Goal: Check status: Check status

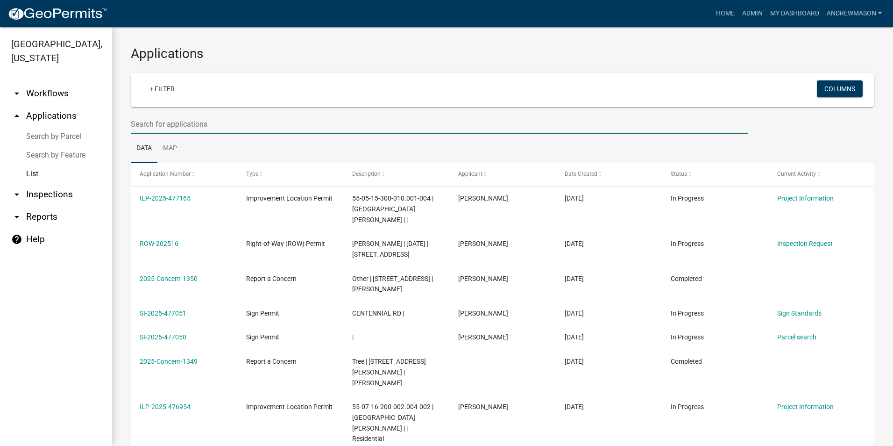
drag, startPoint x: 0, startPoint y: 0, endPoint x: 182, endPoint y: 122, distance: 219.5
click at [182, 122] on input "text" at bounding box center [440, 123] width 618 height 19
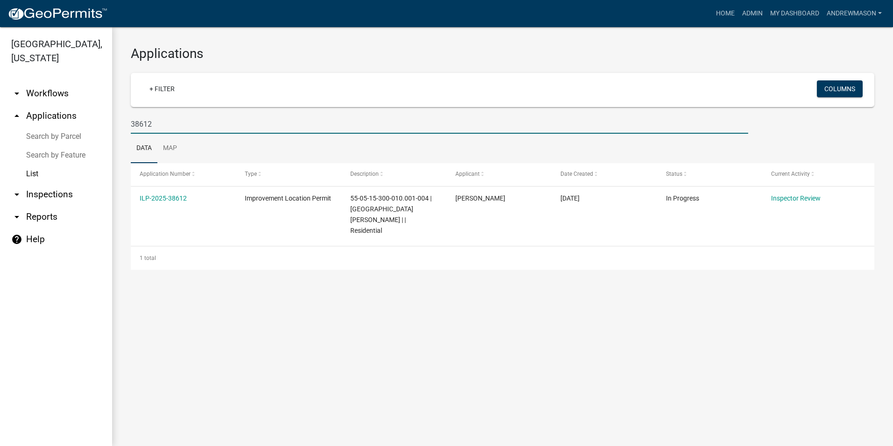
type input "38612"
click at [174, 197] on link "ILP-2025-38612" at bounding box center [163, 197] width 47 height 7
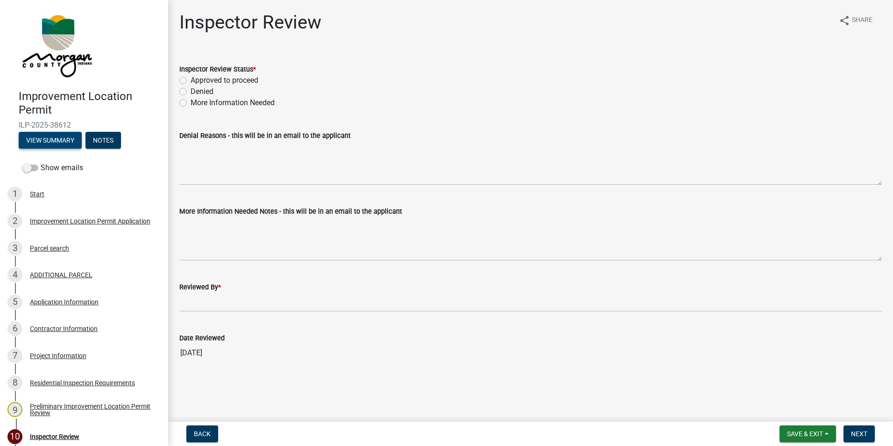
click at [76, 142] on button "View Summary" at bounding box center [50, 140] width 63 height 17
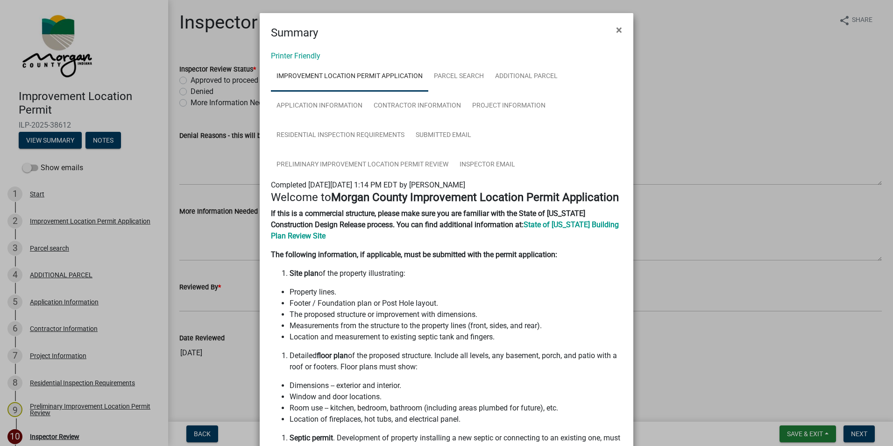
click at [616, 29] on span "×" at bounding box center [619, 29] width 6 height 13
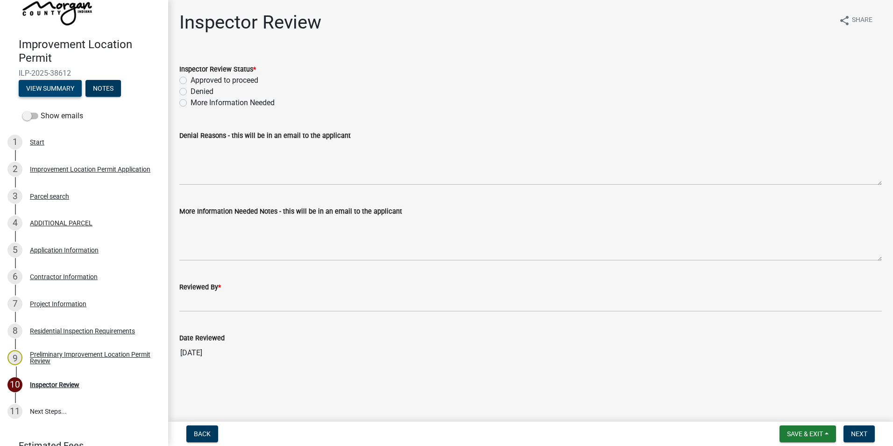
scroll to position [93, 0]
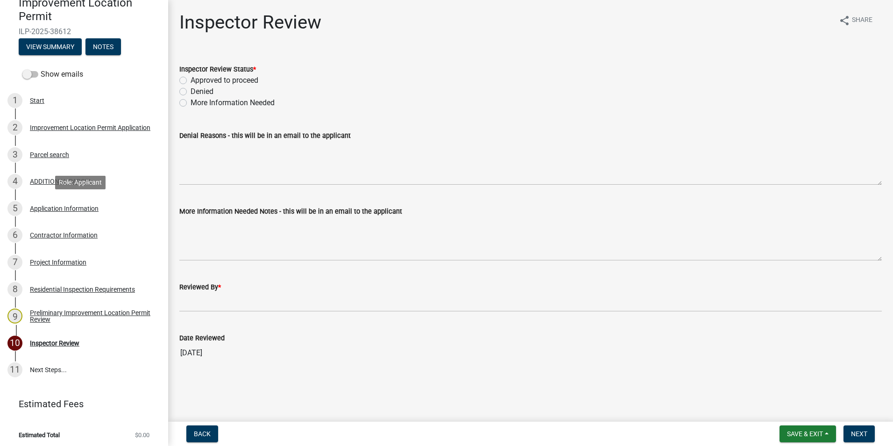
click at [50, 206] on div "Application Information" at bounding box center [64, 208] width 69 height 7
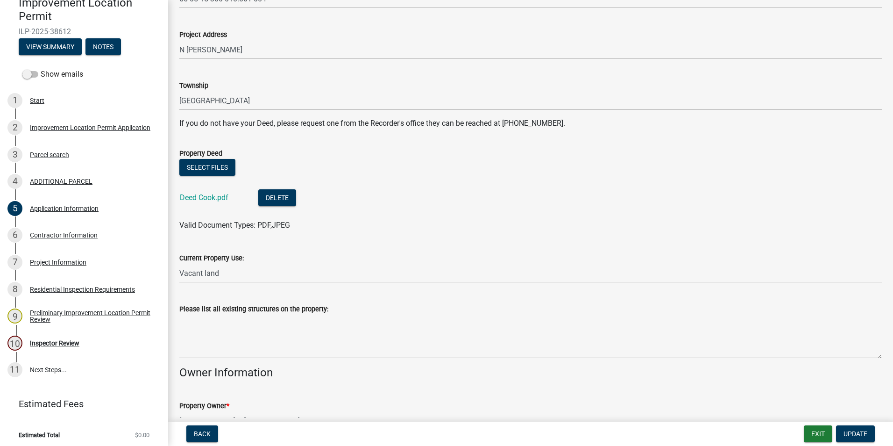
scroll to position [140, 0]
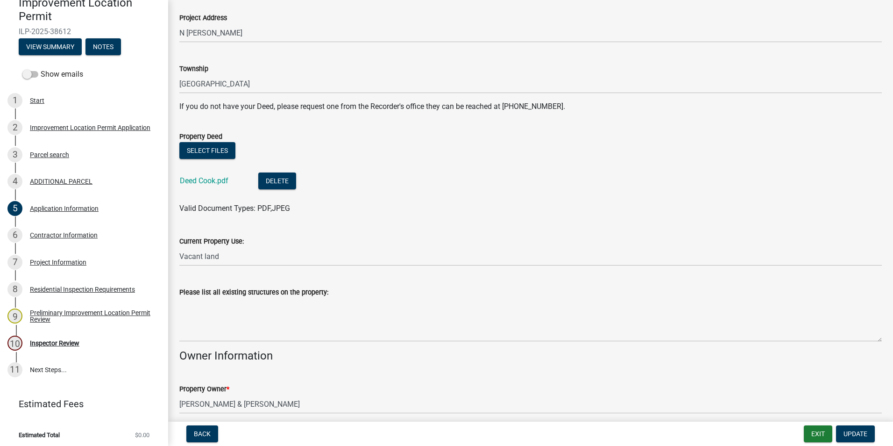
click at [217, 180] on link "Deed Cook.pdf" at bounding box center [204, 180] width 49 height 9
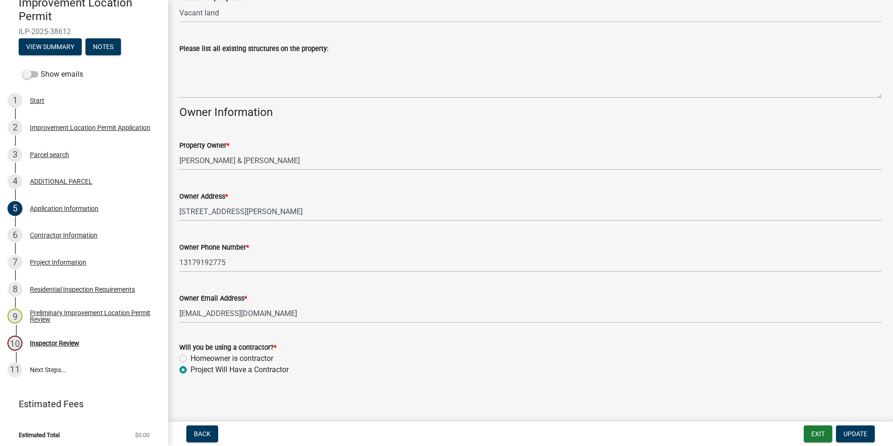
scroll to position [386, 0]
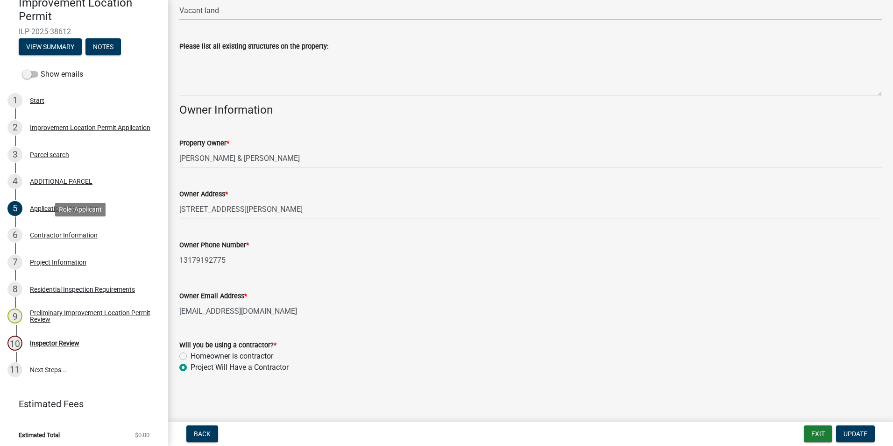
click at [71, 234] on div "Contractor Information" at bounding box center [64, 235] width 68 height 7
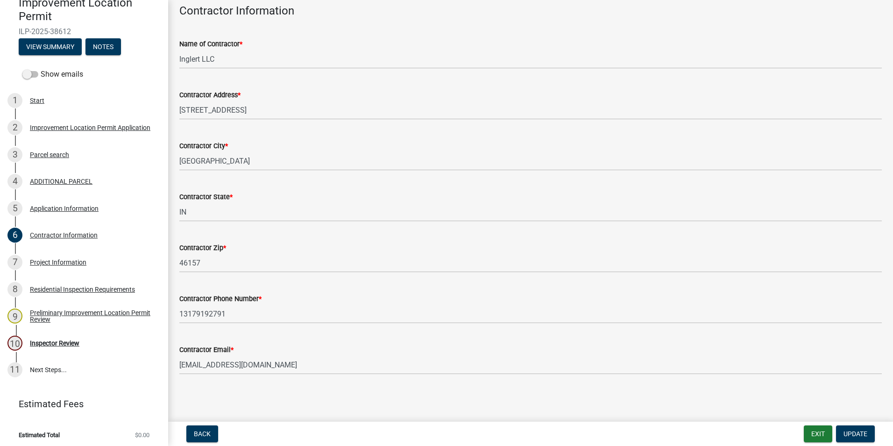
scroll to position [49, 0]
click at [56, 263] on div "Project Information" at bounding box center [58, 262] width 57 height 7
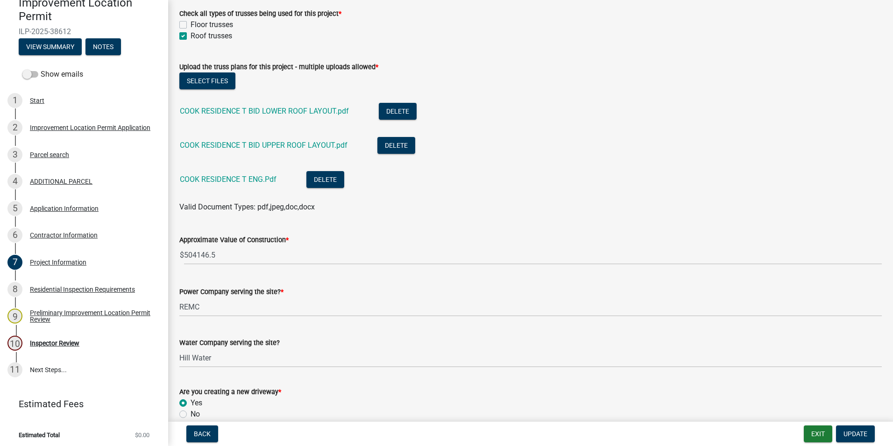
scroll to position [981, 0]
click at [304, 107] on link "COOK RESIDENCE T BID LOWER ROOF LAYOUT.pdf" at bounding box center [264, 110] width 169 height 9
click at [278, 143] on link "COOK RESIDENCE T BID UPPER ROOF LAYOUT.pdf" at bounding box center [264, 144] width 168 height 9
click at [227, 179] on link "COOK RESIDENCE T ENG.Pdf" at bounding box center [228, 178] width 97 height 9
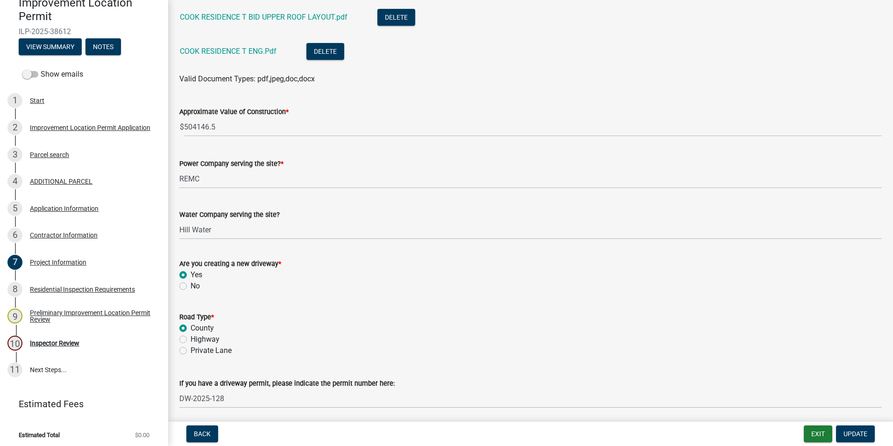
scroll to position [1121, 0]
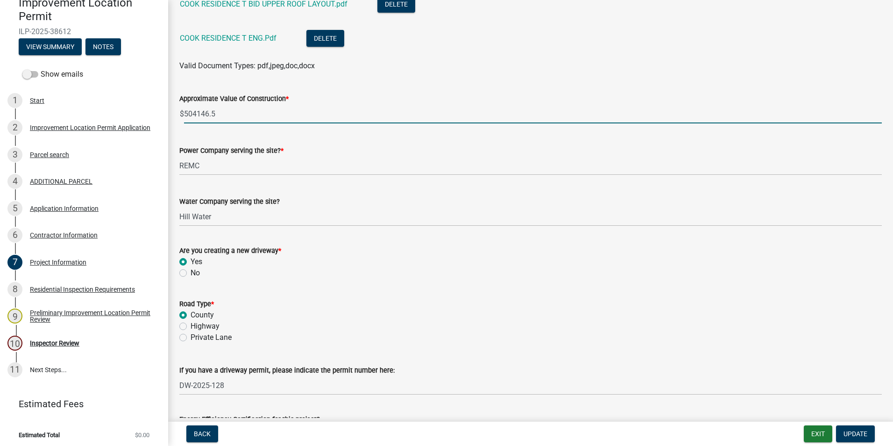
click at [225, 114] on input "504146.5" at bounding box center [533, 113] width 698 height 19
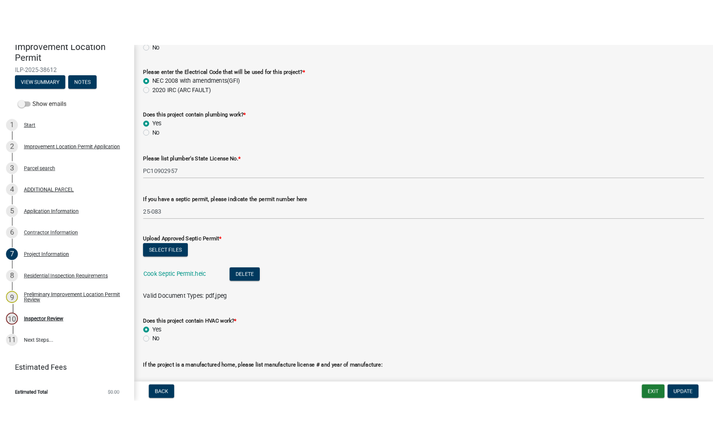
scroll to position [1635, 0]
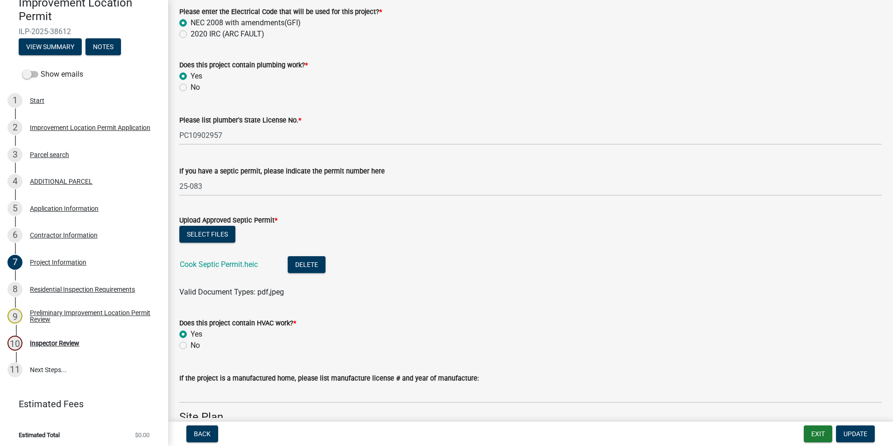
click at [236, 265] on link "Cook Septic Permit.heic" at bounding box center [219, 264] width 78 height 9
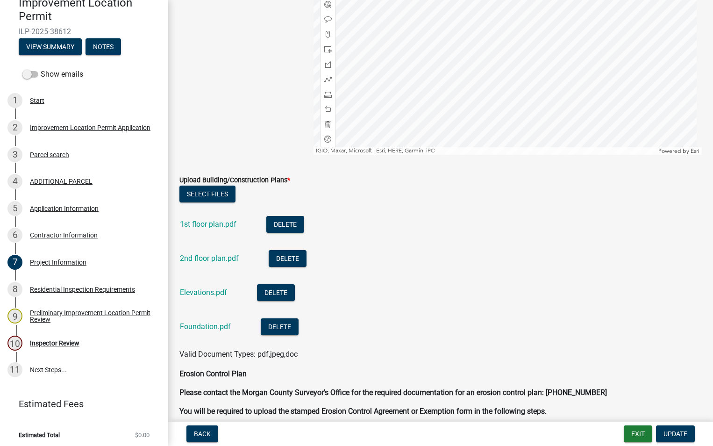
scroll to position [2336, 0]
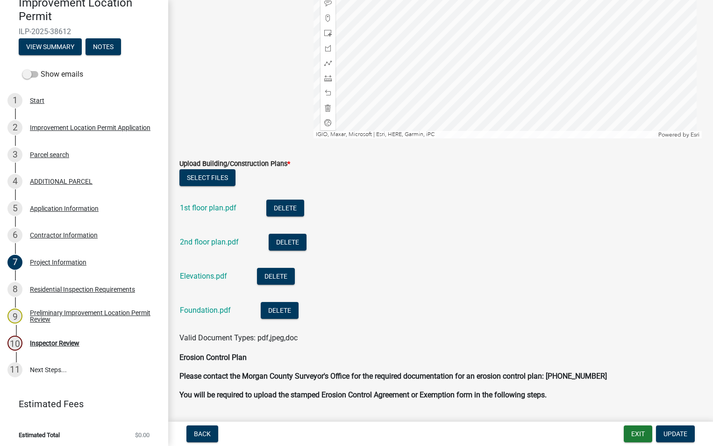
click at [218, 209] on link "1st floor plan.pdf" at bounding box center [208, 207] width 57 height 9
click at [212, 241] on link "2nd floor plan.pdf" at bounding box center [209, 241] width 59 height 9
click at [204, 276] on link "Elevations.pdf" at bounding box center [203, 275] width 47 height 9
click at [211, 310] on link "Foundation.pdf" at bounding box center [205, 310] width 51 height 9
click at [211, 208] on link "1st floor plan.pdf" at bounding box center [208, 207] width 57 height 9
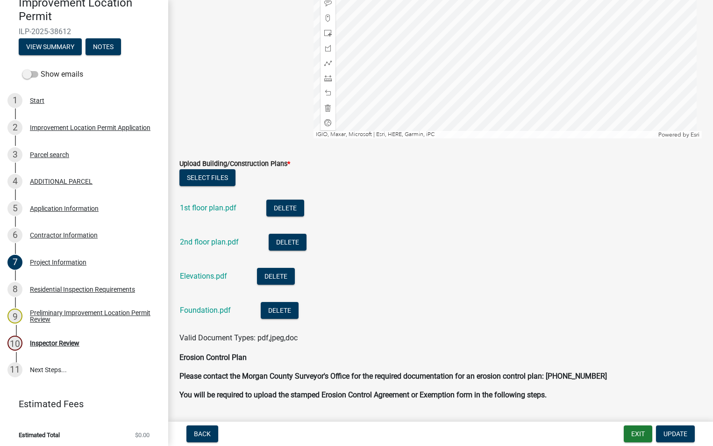
click at [199, 241] on link "2nd floor plan.pdf" at bounding box center [209, 241] width 59 height 9
click at [216, 279] on link "Elevations.pdf" at bounding box center [203, 275] width 47 height 9
click at [212, 311] on link "Foundation.pdf" at bounding box center [205, 310] width 51 height 9
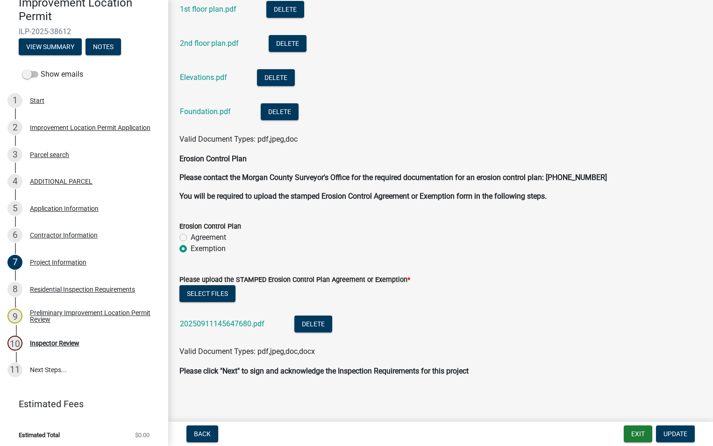
scroll to position [2537, 0]
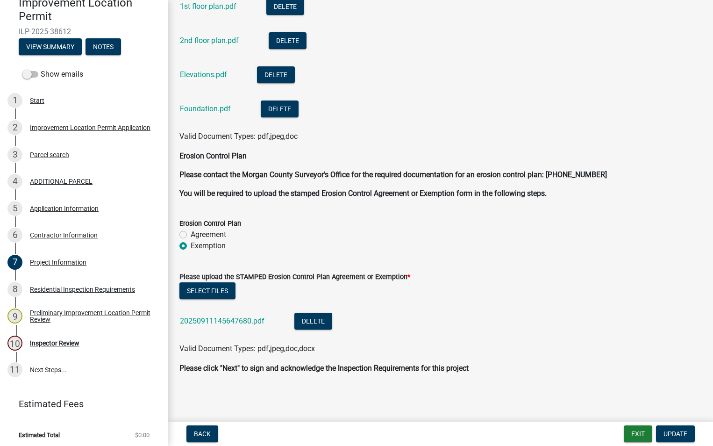
click at [246, 320] on link "20250911145647680.pdf" at bounding box center [222, 320] width 85 height 9
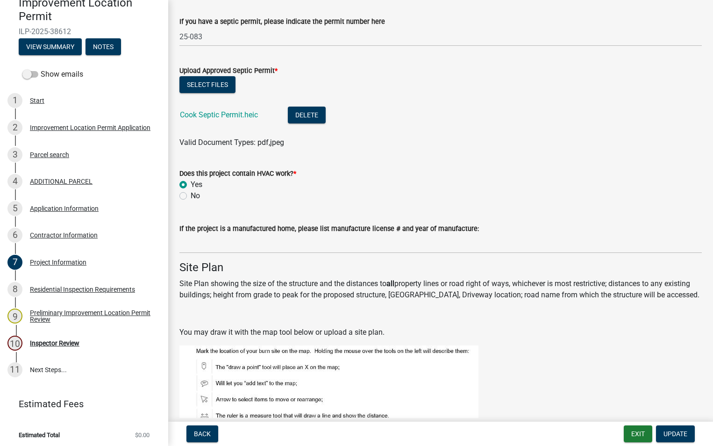
scroll to position [1930, 0]
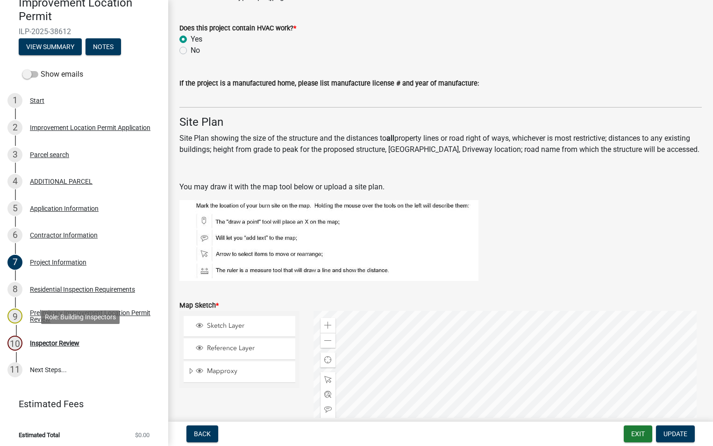
click at [74, 342] on div "Inspector Review" at bounding box center [55, 343] width 50 height 7
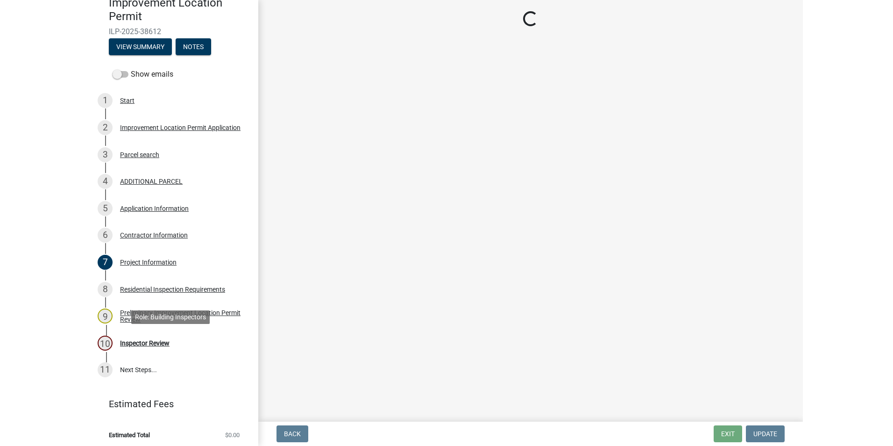
scroll to position [0, 0]
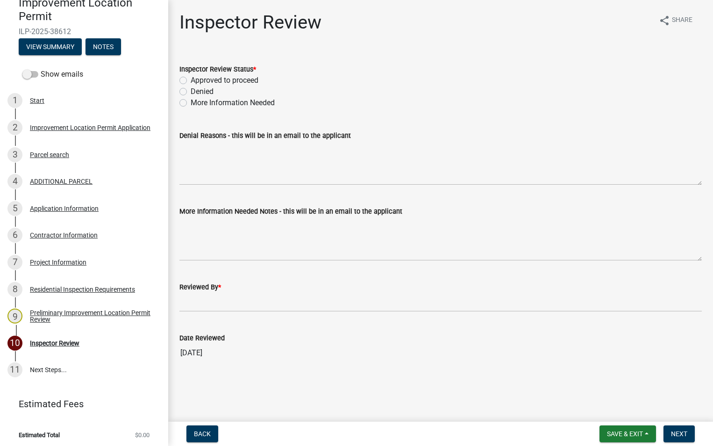
click at [191, 79] on label "Approved to proceed" at bounding box center [225, 80] width 68 height 11
click at [191, 79] on input "Approved to proceed" at bounding box center [194, 78] width 6 height 6
radio input "true"
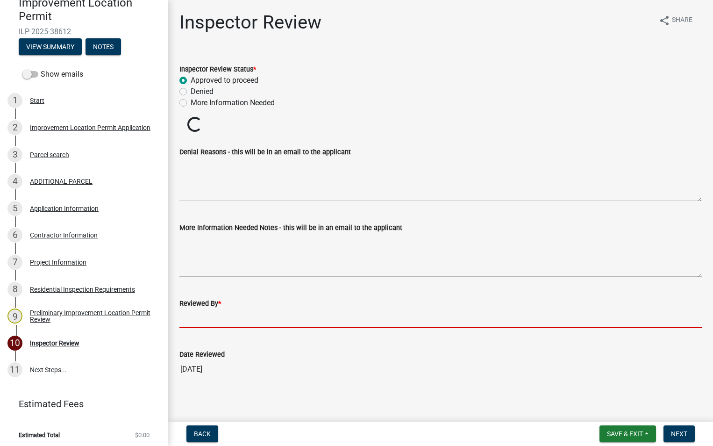
click at [197, 315] on input "Reviewed By *" at bounding box center [440, 318] width 522 height 19
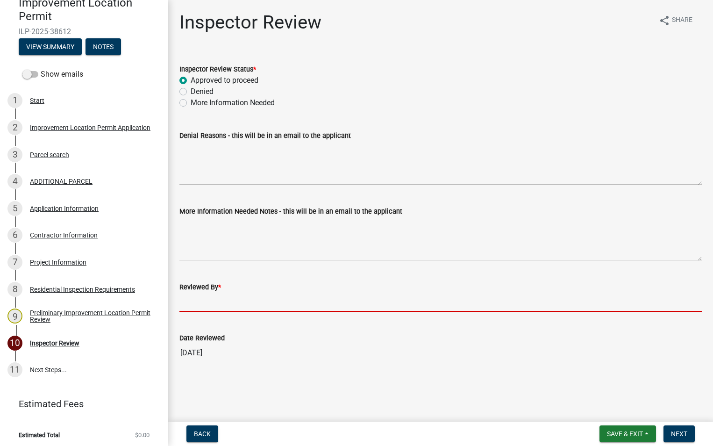
type input "AFM"
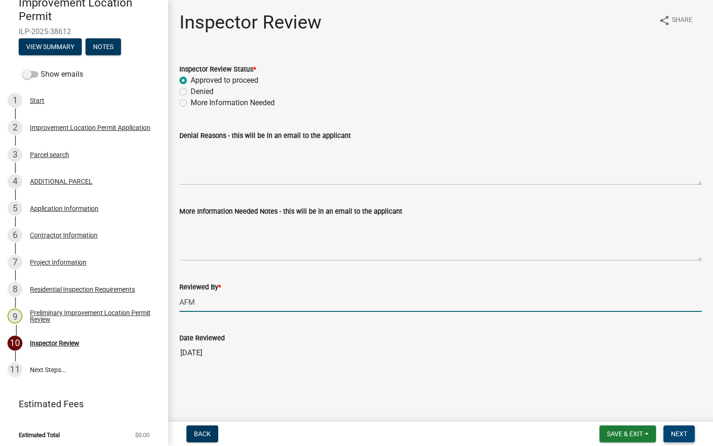
click at [677, 430] on span "Next" at bounding box center [679, 433] width 16 height 7
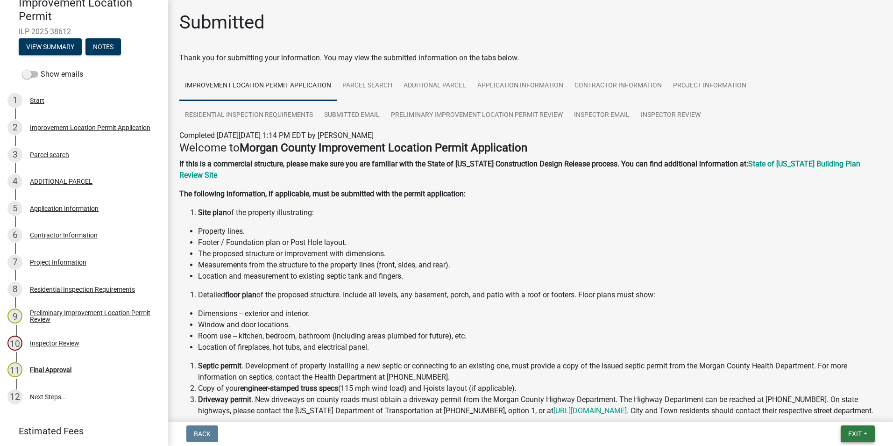
click at [856, 430] on span "Exit" at bounding box center [855, 433] width 14 height 7
click at [860, 410] on button "Save & Exit" at bounding box center [837, 409] width 75 height 22
